Goal: Navigation & Orientation: Find specific page/section

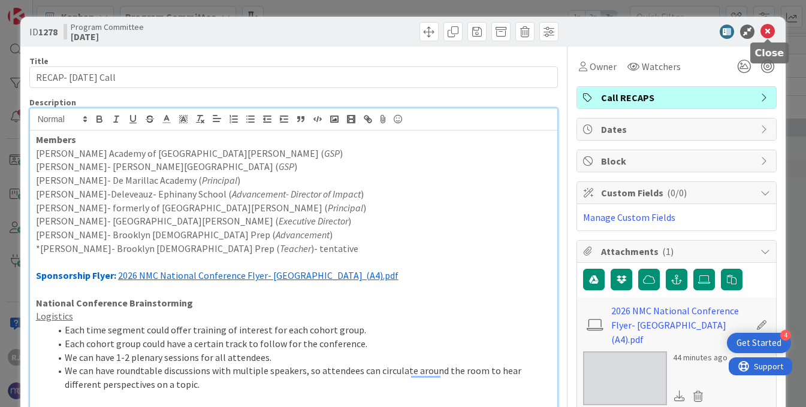
click at [769, 26] on icon at bounding box center [767, 32] width 14 height 14
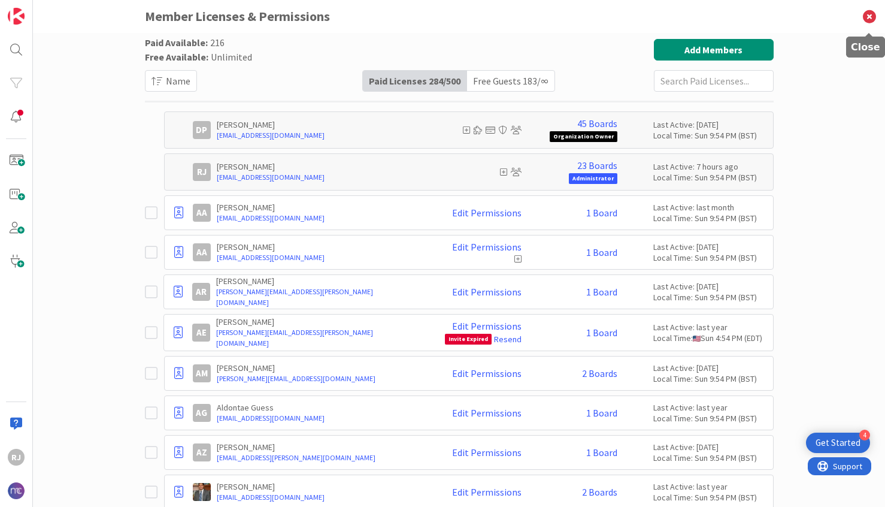
scroll to position [3913, 0]
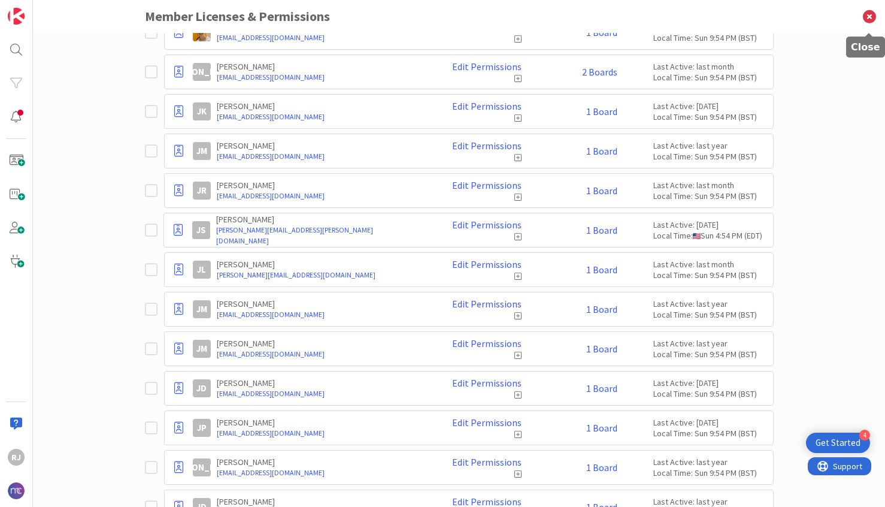
click at [871, 15] on icon at bounding box center [869, 16] width 31 height 33
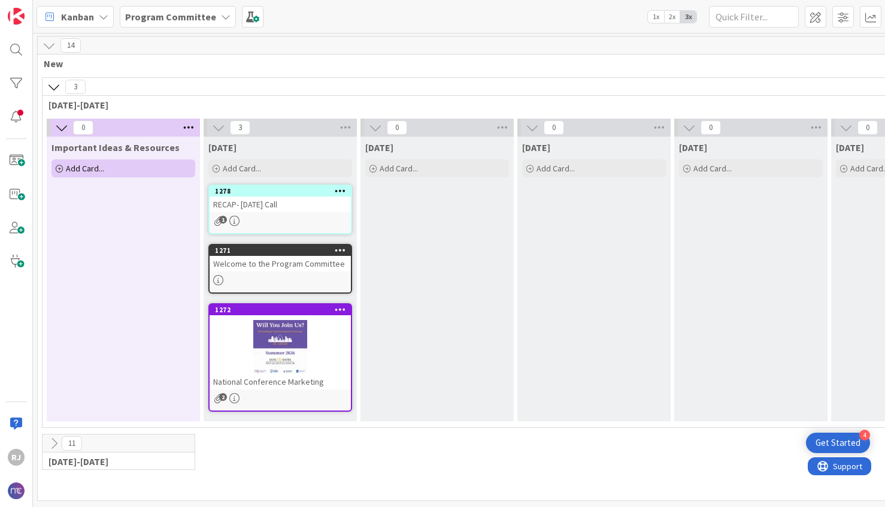
click at [205, 10] on span "Program Committee" at bounding box center [170, 17] width 91 height 14
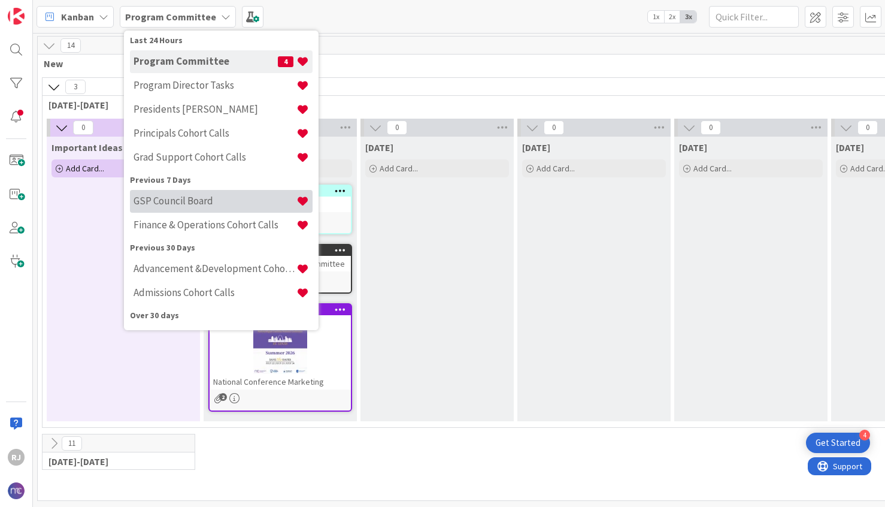
scroll to position [65, 0]
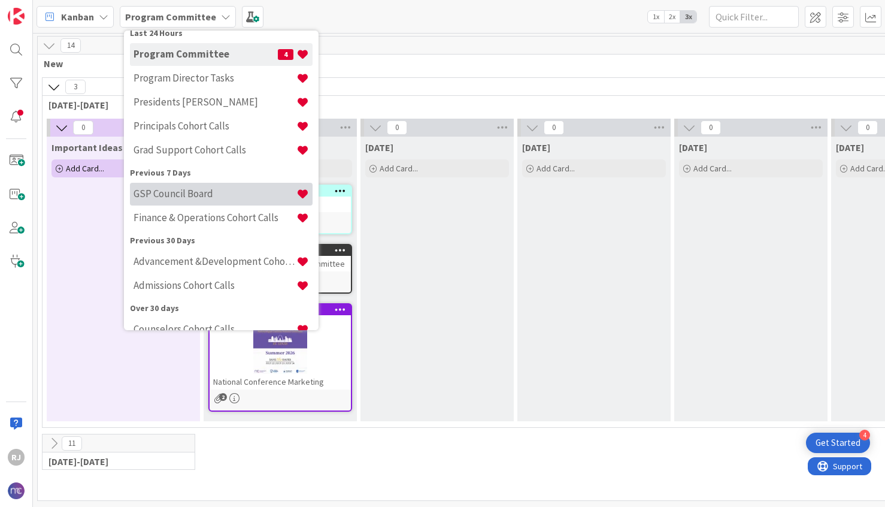
click at [176, 255] on div "Advancement &Development Cohort Calls" at bounding box center [221, 261] width 183 height 23
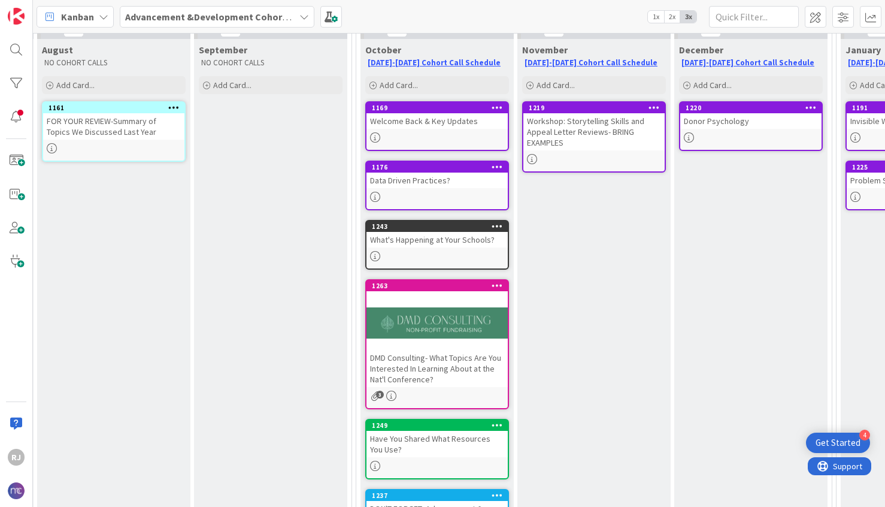
scroll to position [141, 171]
